Goal: Task Accomplishment & Management: Manage account settings

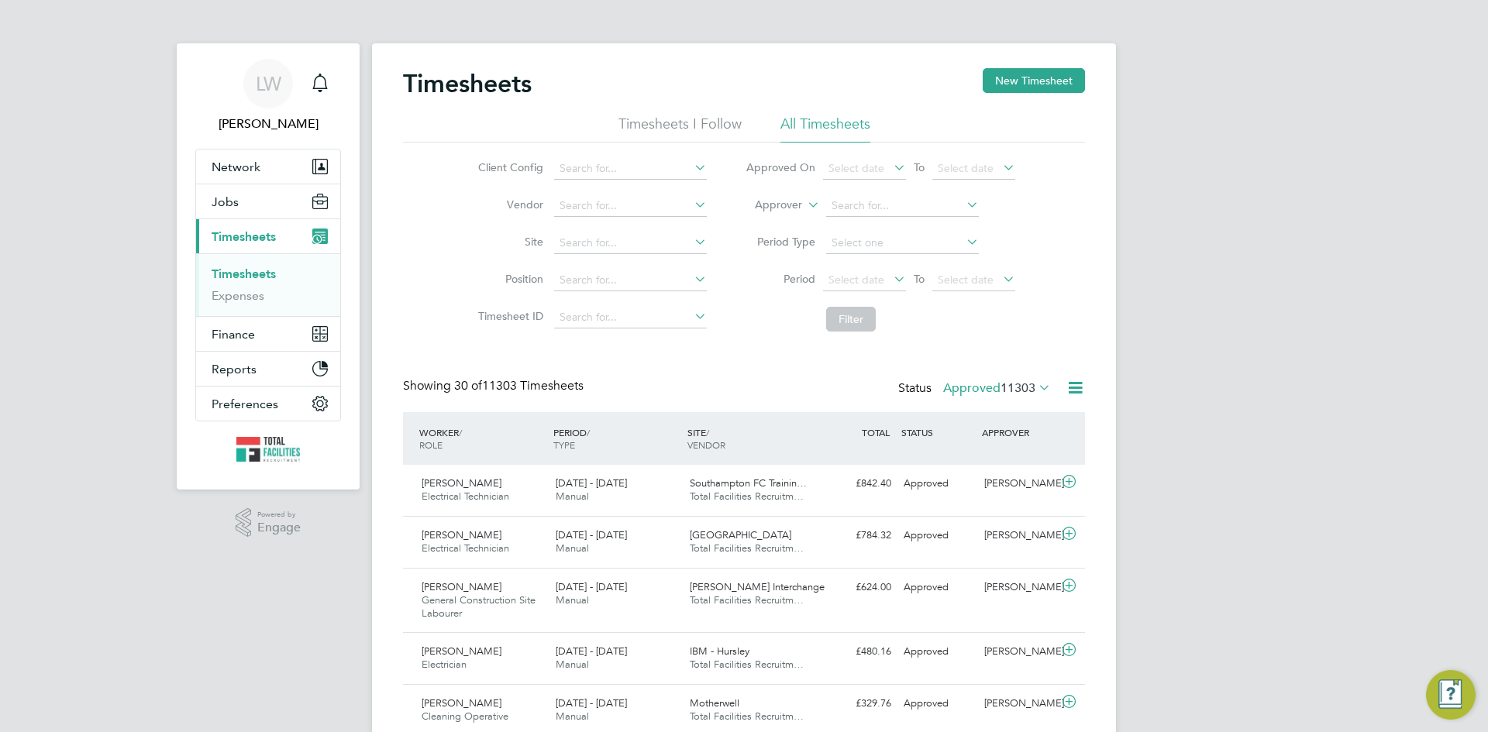
click at [1004, 392] on span "11303" at bounding box center [1017, 387] width 35 height 15
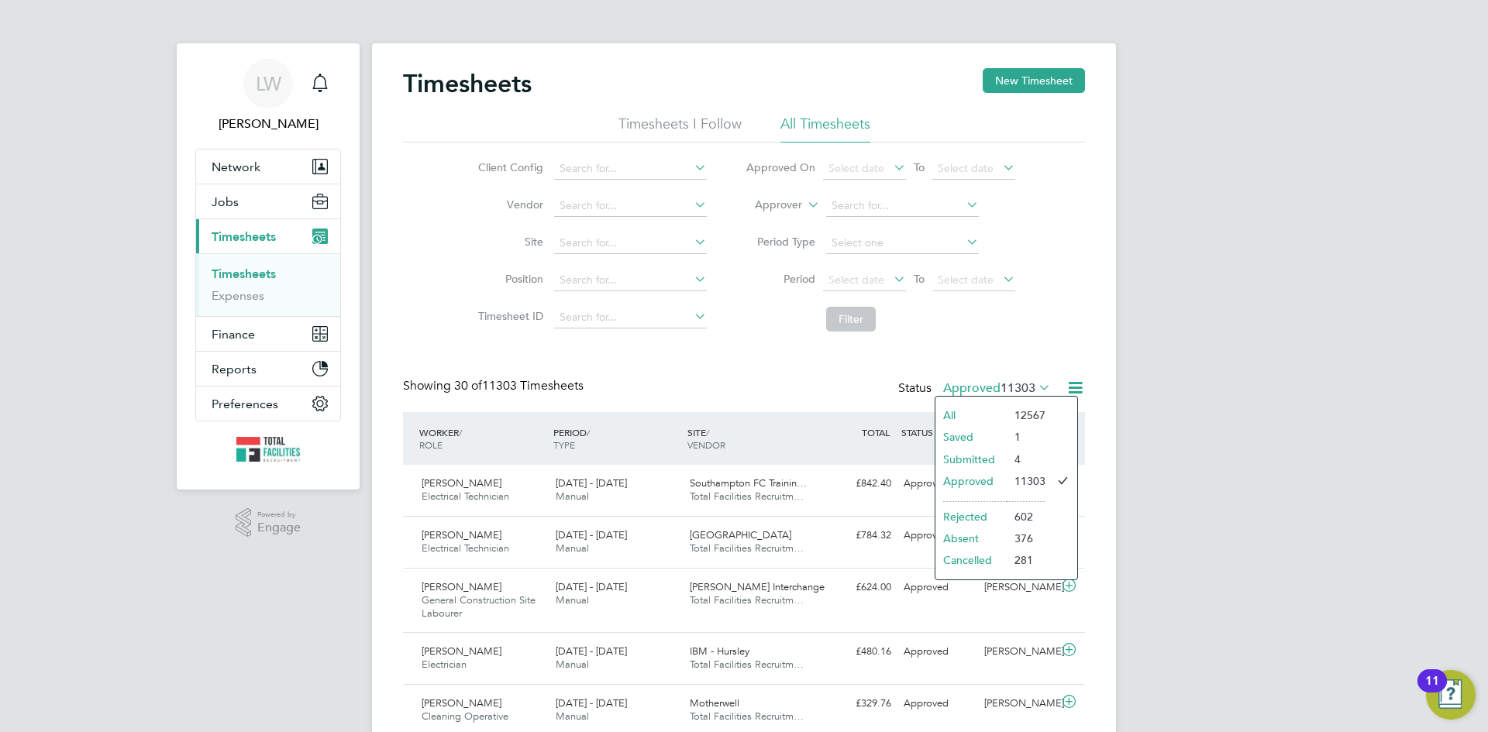
click at [1068, 389] on icon at bounding box center [1074, 387] width 19 height 19
click at [935, 428] on li "Export Timesheets" at bounding box center [978, 425] width 205 height 22
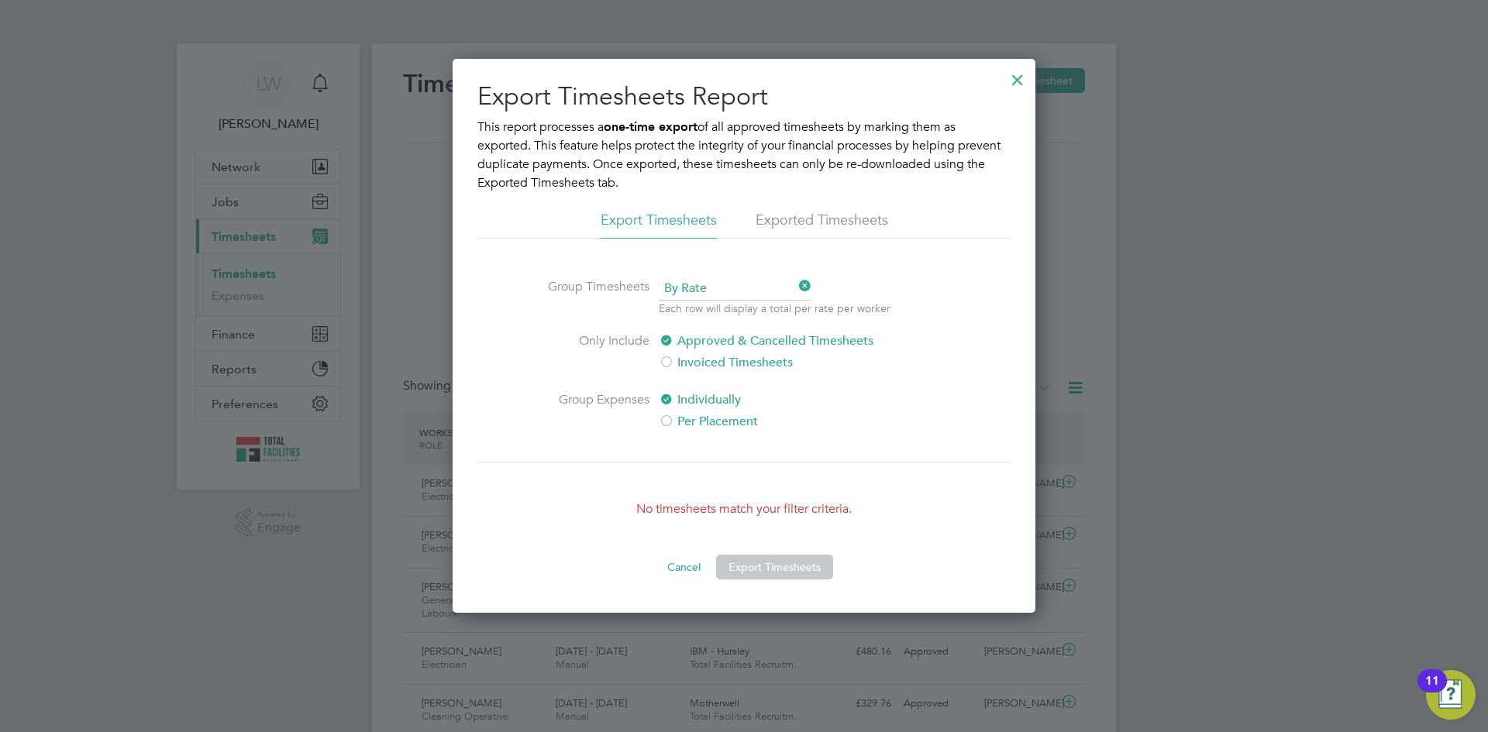
click at [1018, 81] on div at bounding box center [1017, 76] width 28 height 28
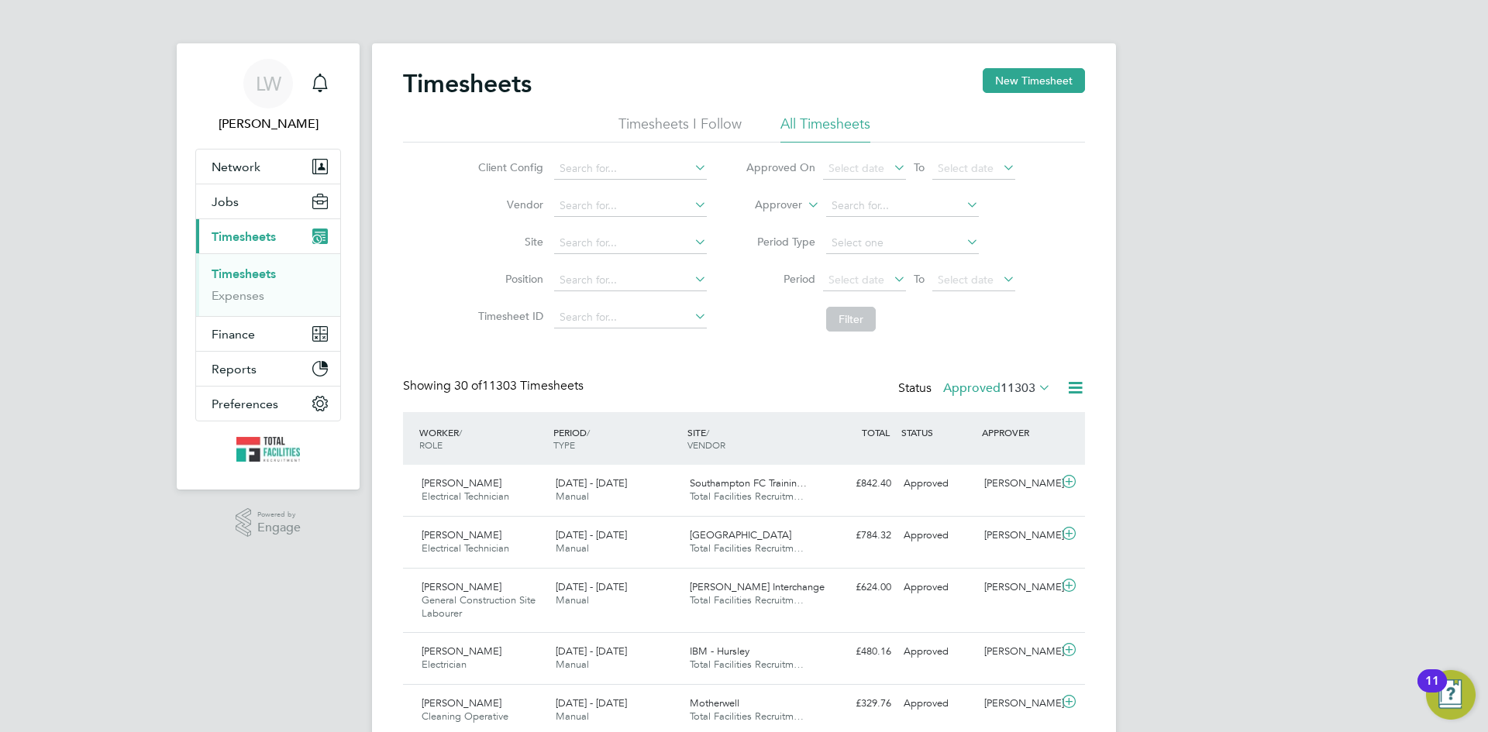
click at [1013, 391] on span "11303" at bounding box center [1017, 387] width 35 height 15
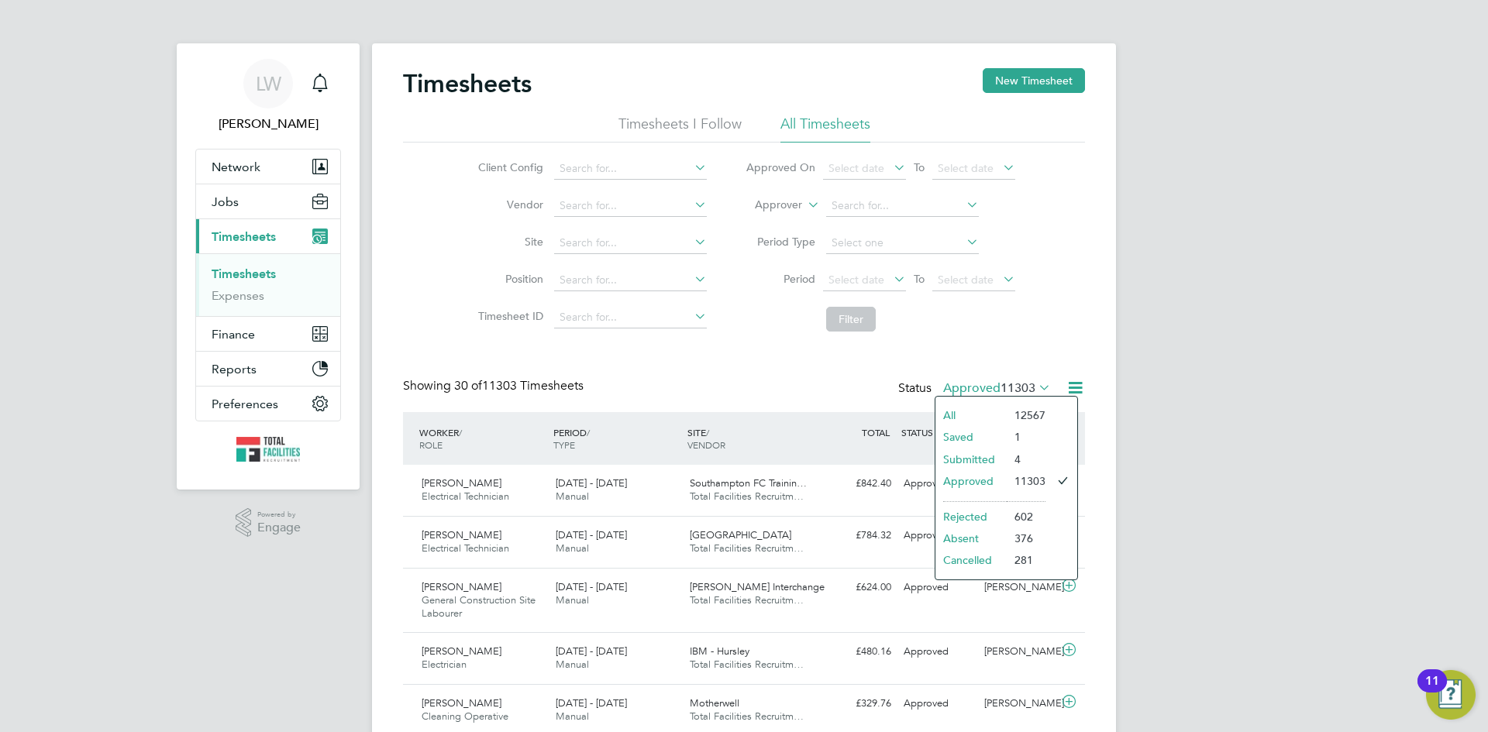
click at [954, 457] on li "Submitted" at bounding box center [970, 460] width 71 height 22
